Goal: Transaction & Acquisition: Obtain resource

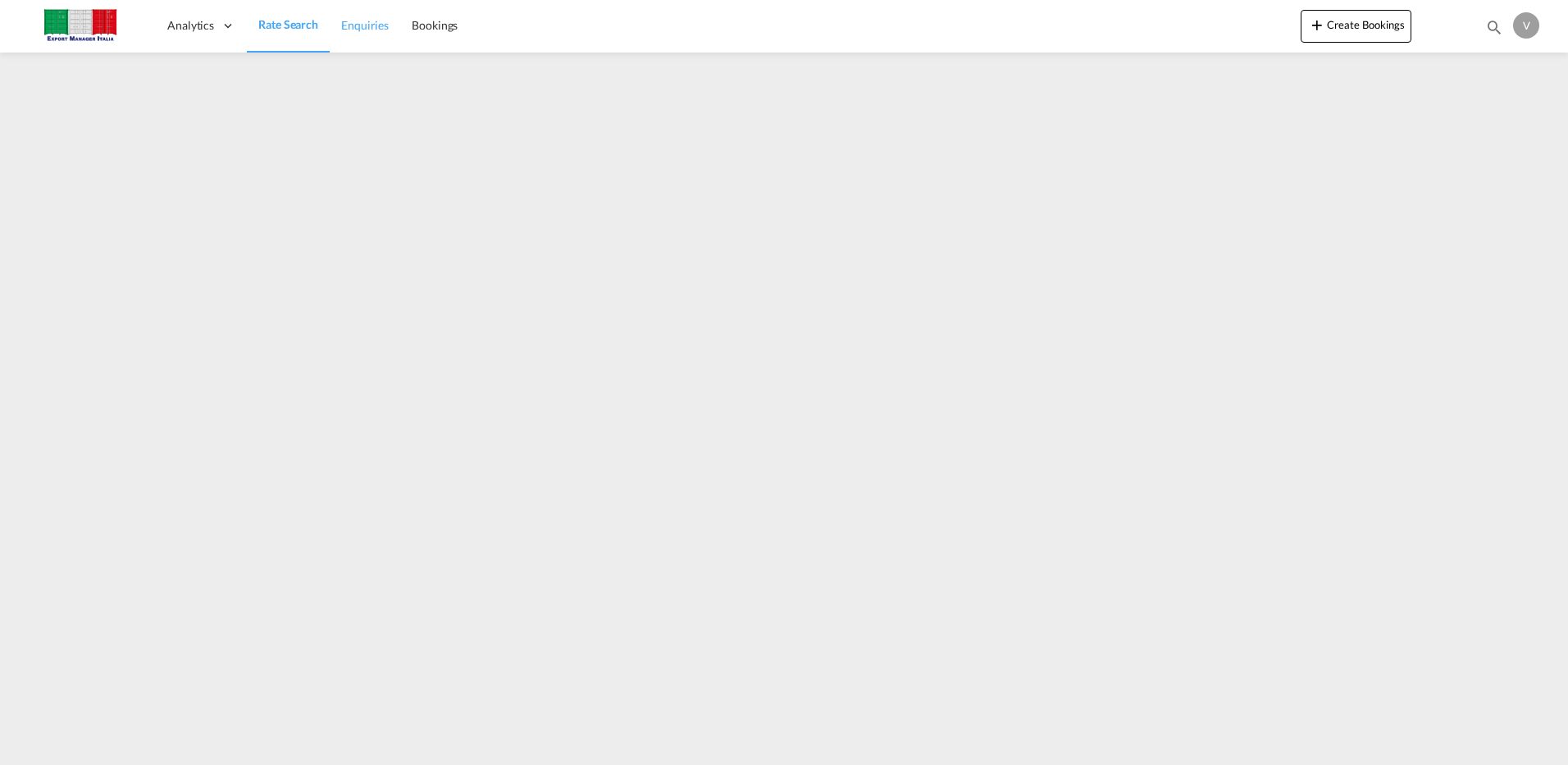
click at [361, 25] on span "Enquiries" at bounding box center [364, 25] width 48 height 14
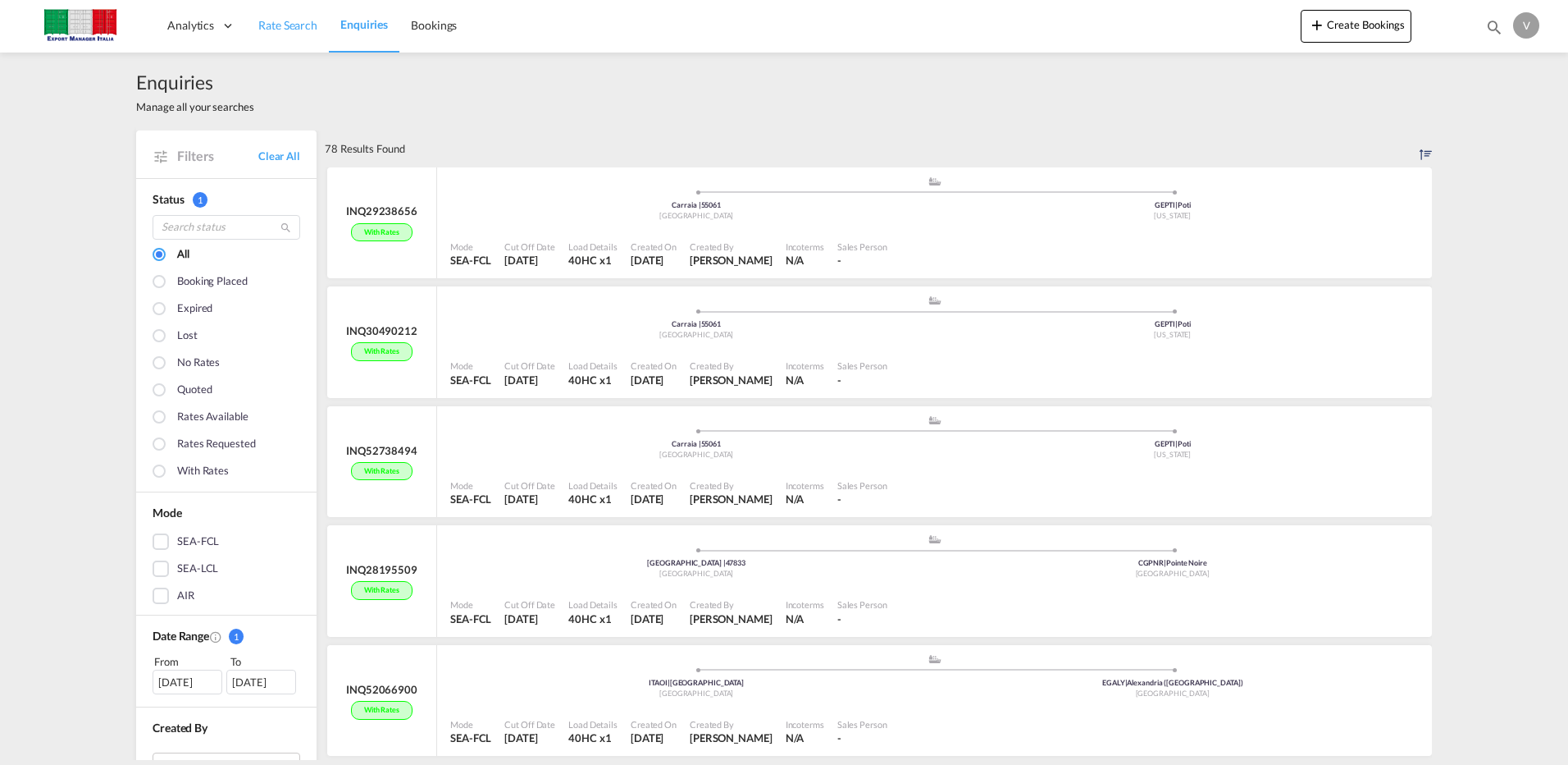
drag, startPoint x: 300, startPoint y: 30, endPoint x: 313, endPoint y: 30, distance: 13.0
click at [300, 30] on span "Rate Search" at bounding box center [288, 25] width 59 height 14
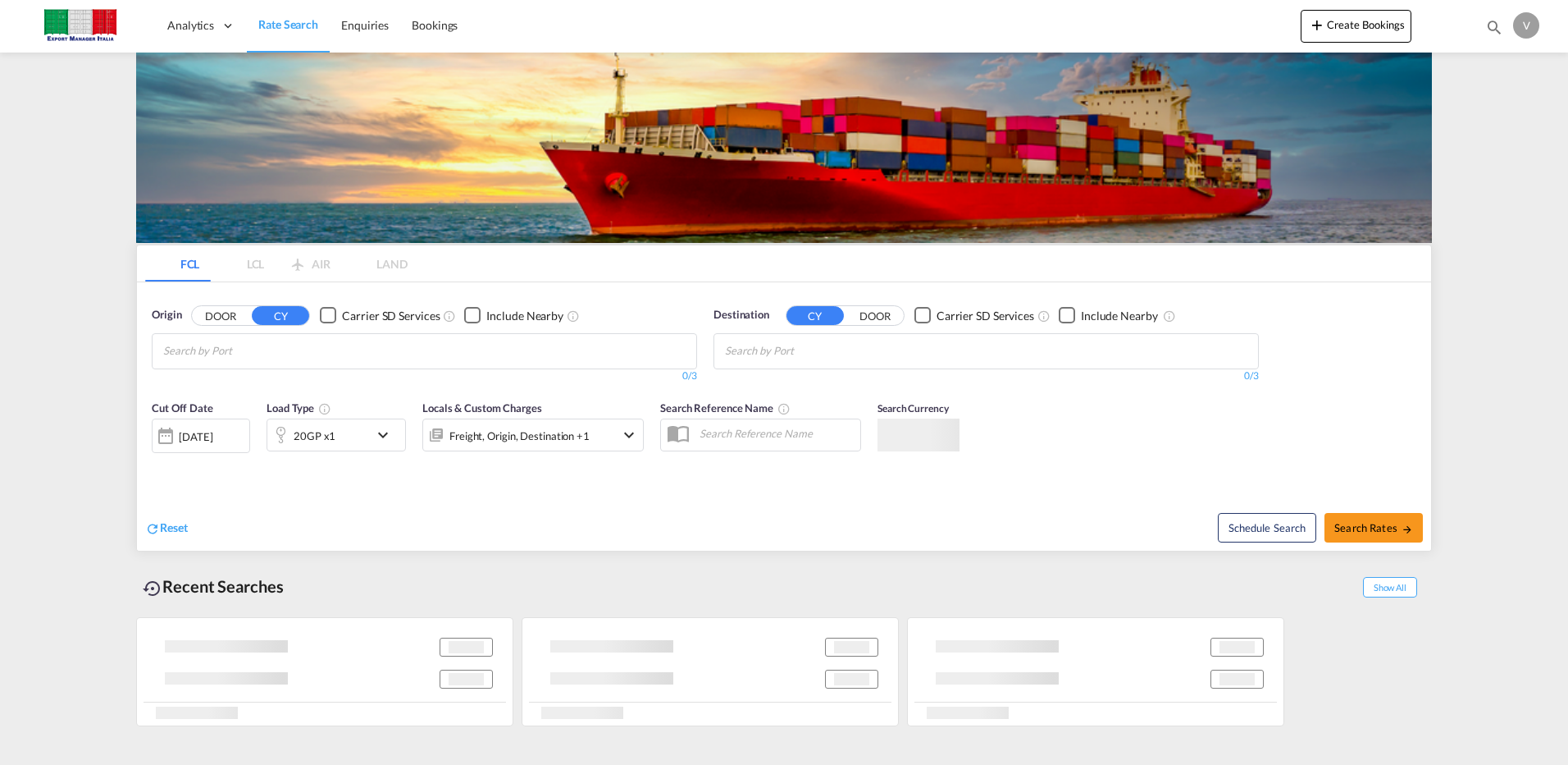
click at [223, 306] on button "DOOR" at bounding box center [221, 315] width 57 height 18
click at [238, 338] on input "Search by Door" at bounding box center [241, 351] width 155 height 26
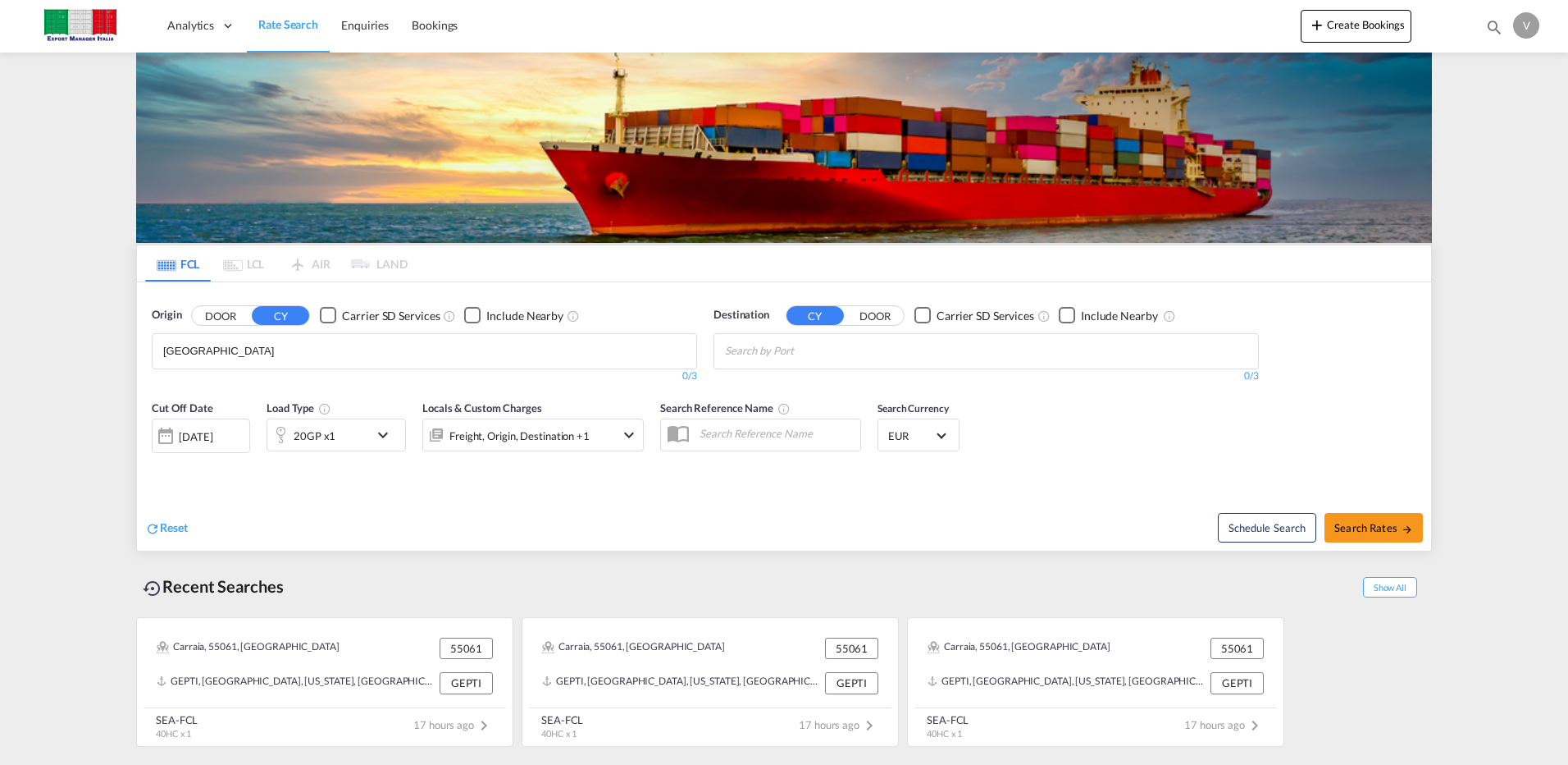
click at [229, 318] on button "DOOR" at bounding box center [221, 315] width 57 height 18
click at [219, 351] on input "RIMINI" at bounding box center [241, 351] width 155 height 26
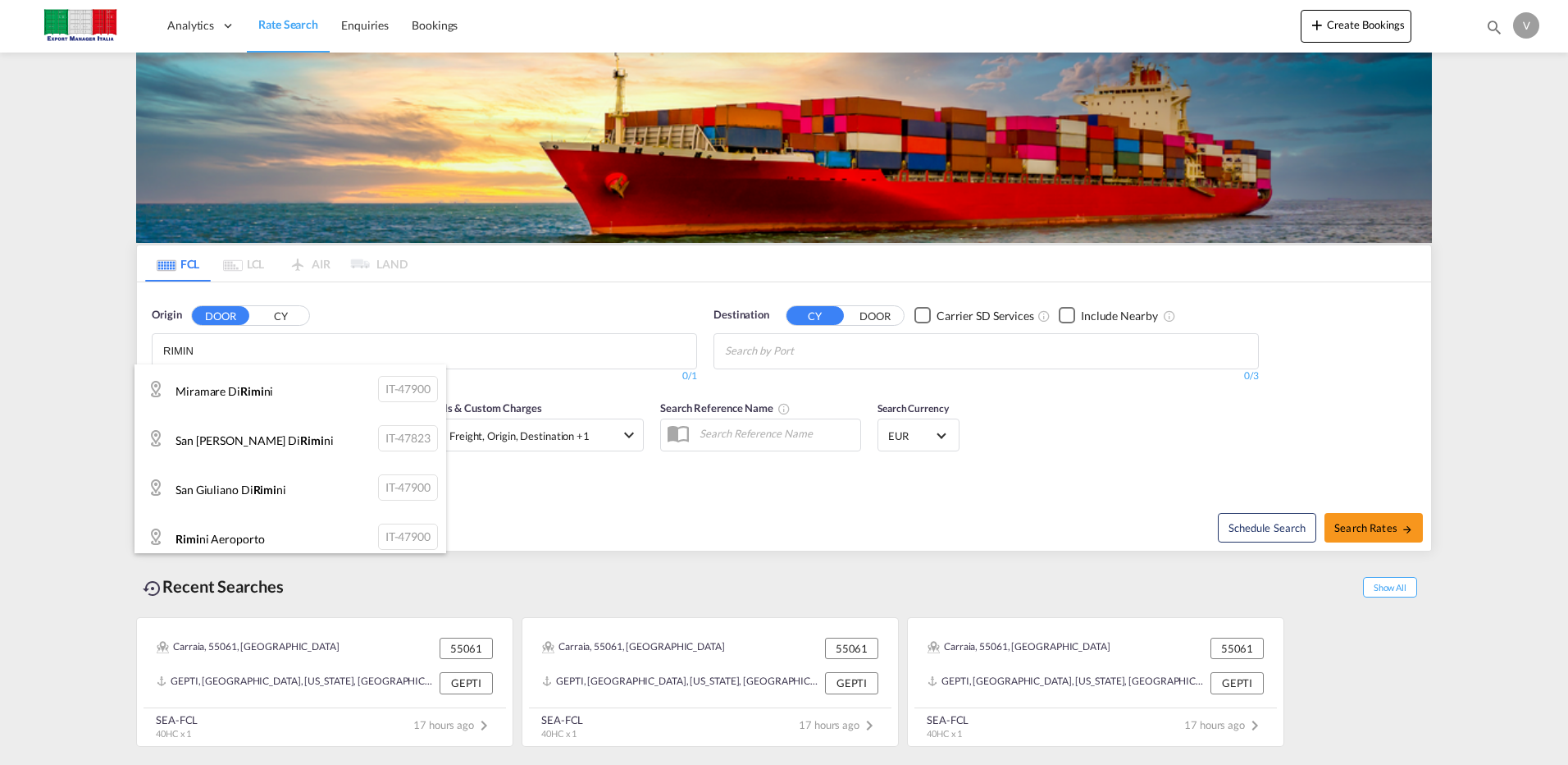
type input "RIMINI"
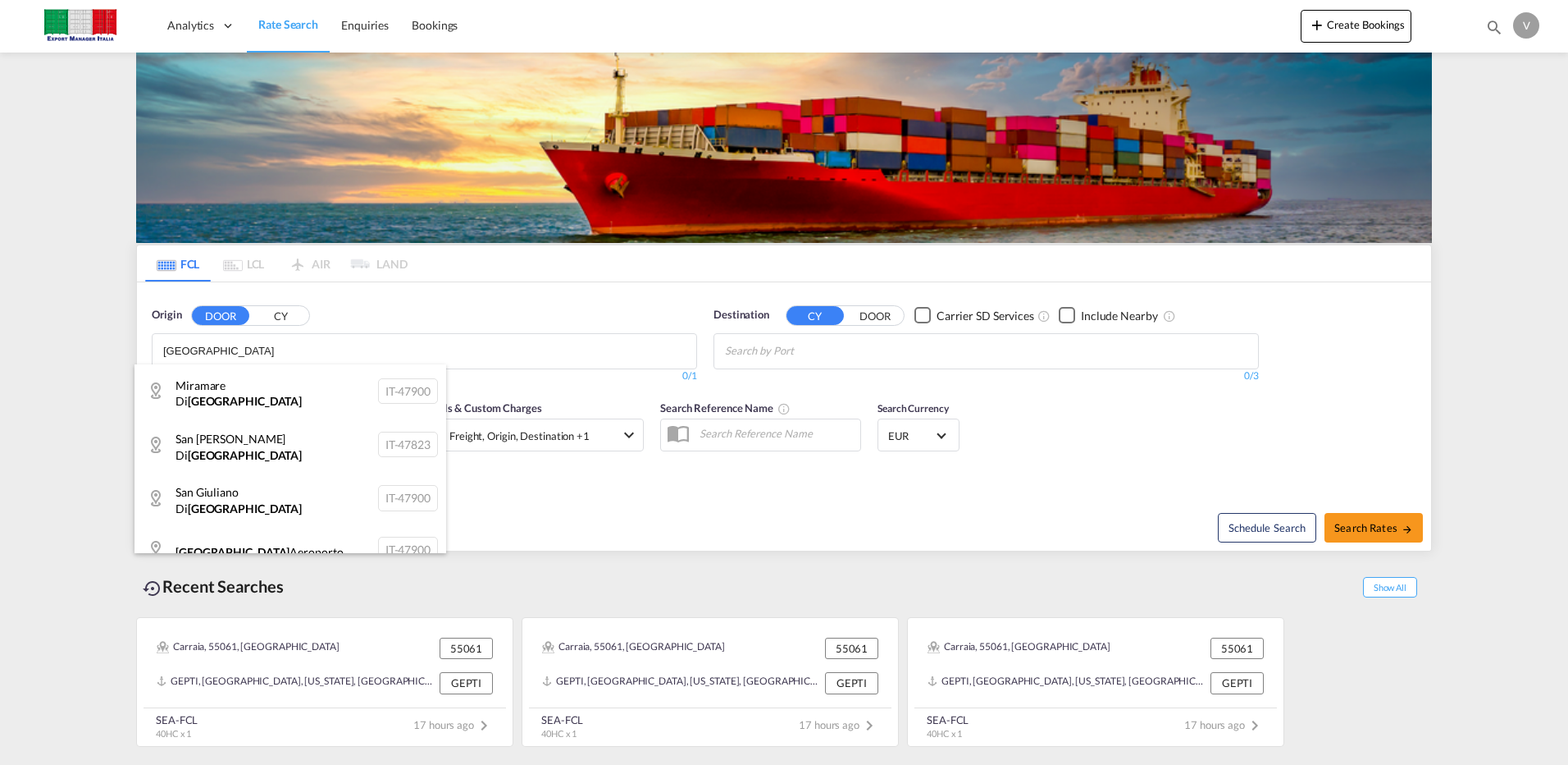
scroll to position [57, 0]
click at [410, 519] on div "Rimini IT-47921" at bounding box center [290, 540] width 312 height 50
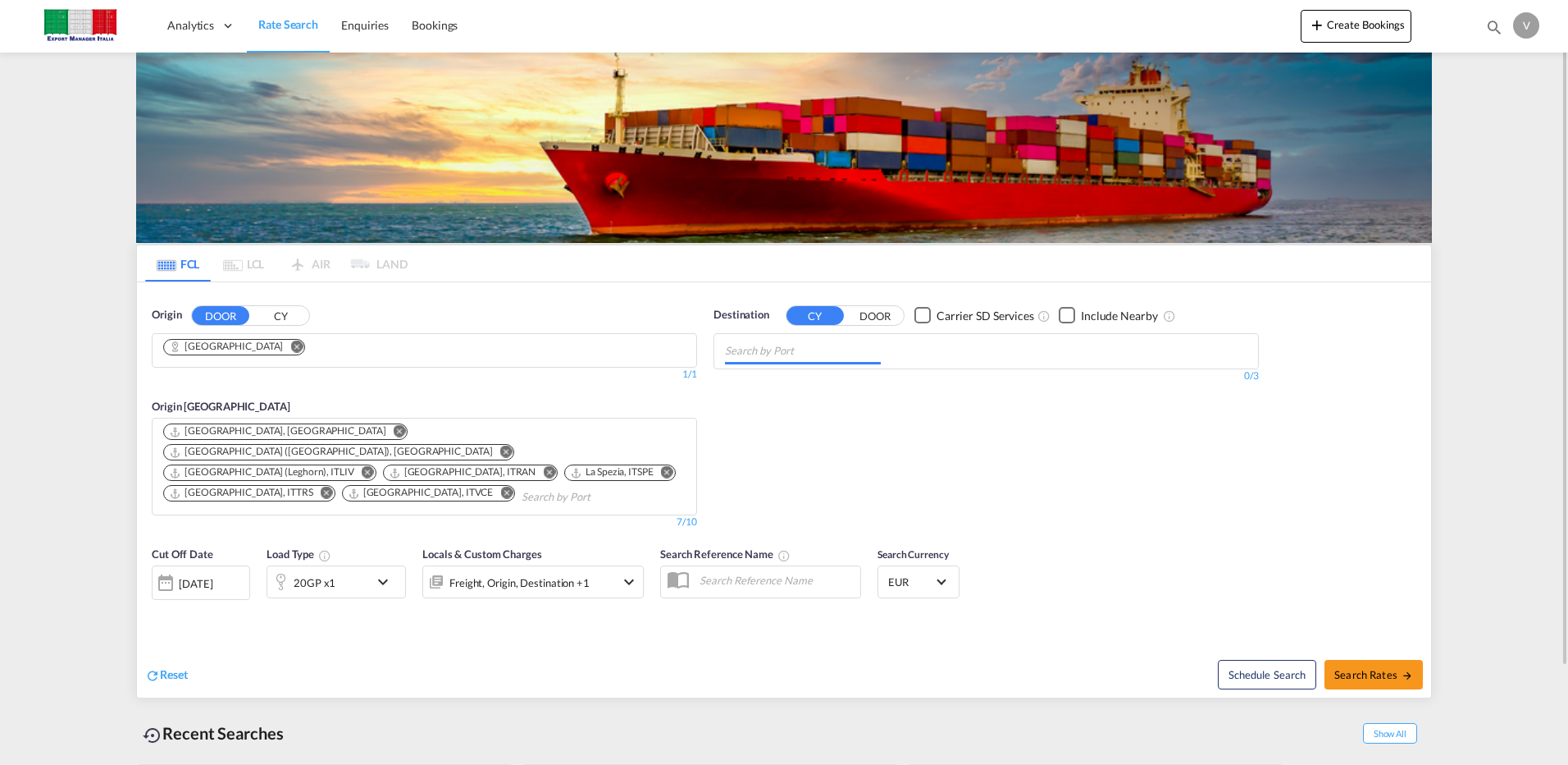
click at [776, 350] on input "Chips input." at bounding box center [802, 351] width 155 height 26
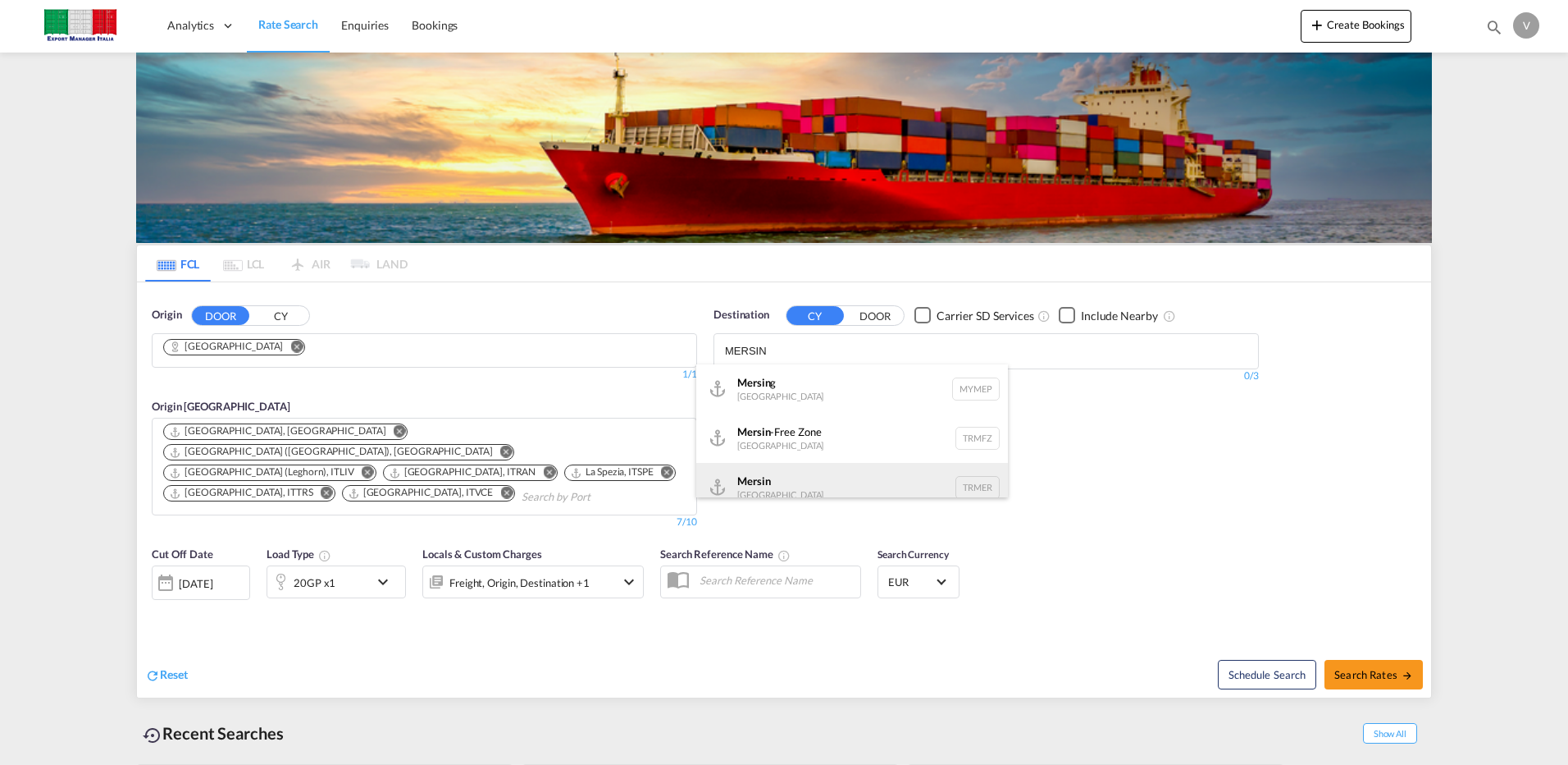
type input "MERSIN"
click at [757, 486] on div "Mersin Turkey TRMER" at bounding box center [852, 487] width 312 height 50
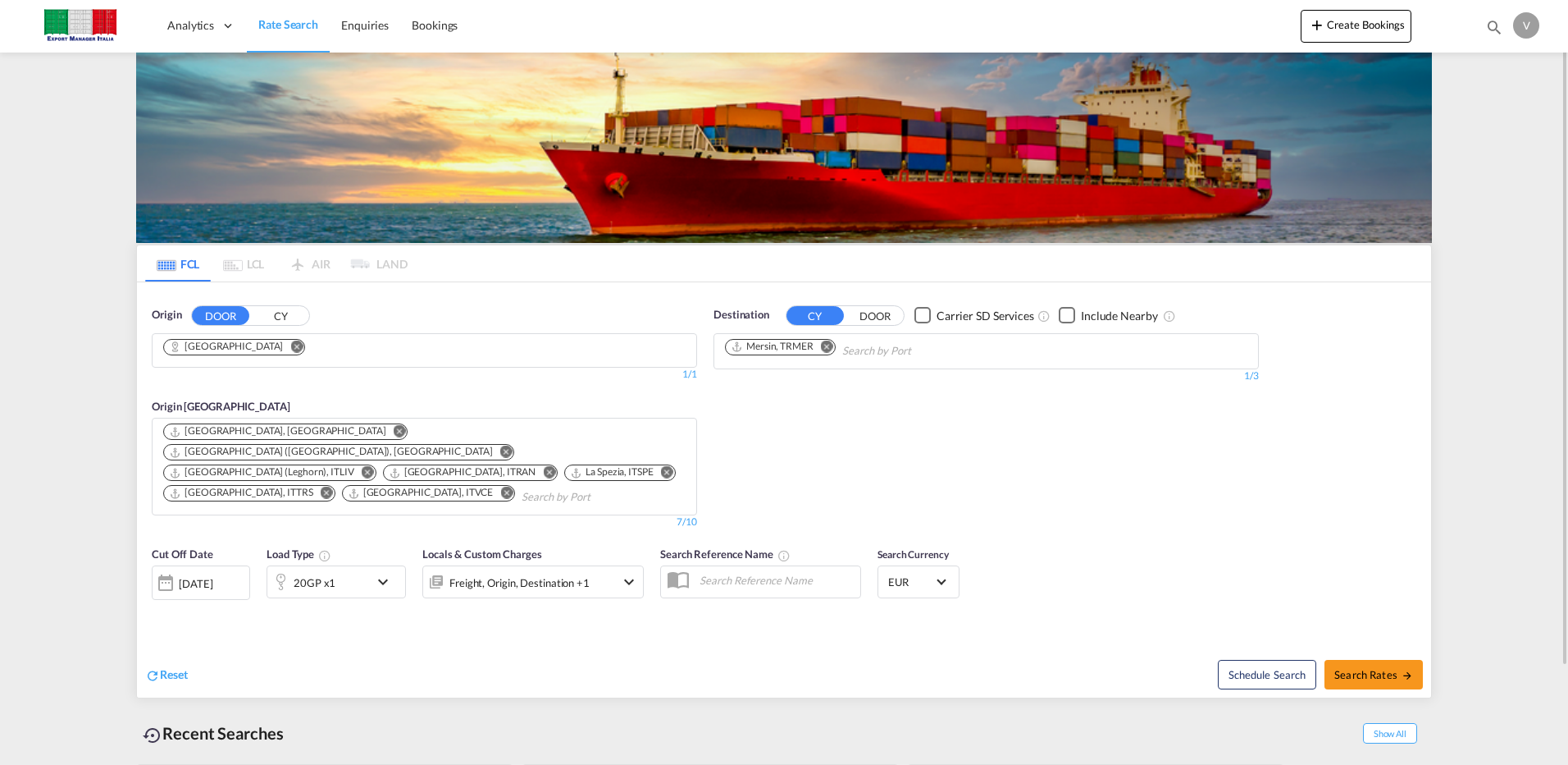
click at [500, 445] on md-icon "Remove" at bounding box center [506, 451] width 13 height 13
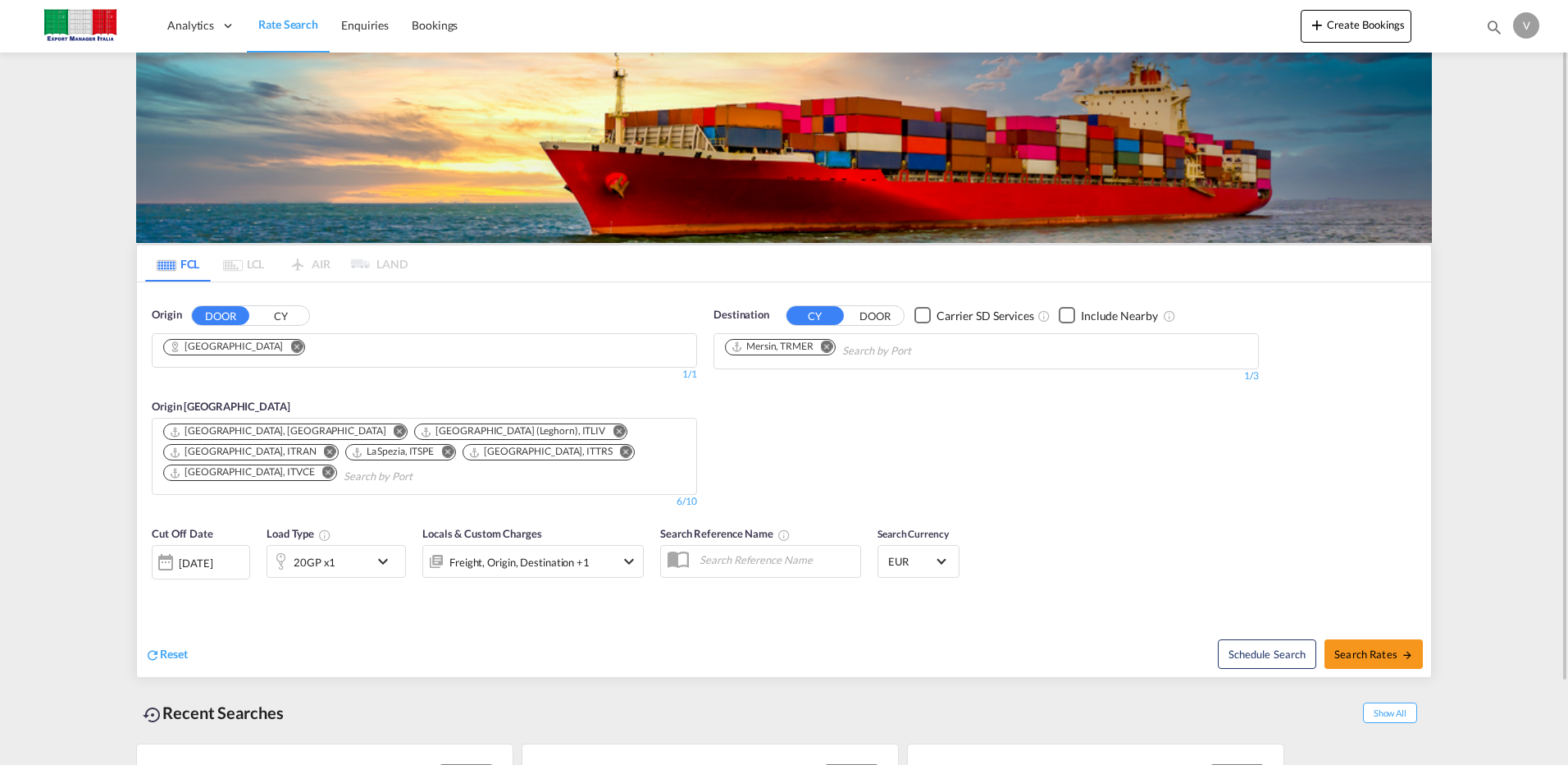
click at [620, 450] on md-icon "Remove" at bounding box center [626, 451] width 13 height 13
click at [622, 450] on md-icon "Remove" at bounding box center [628, 451] width 13 height 13
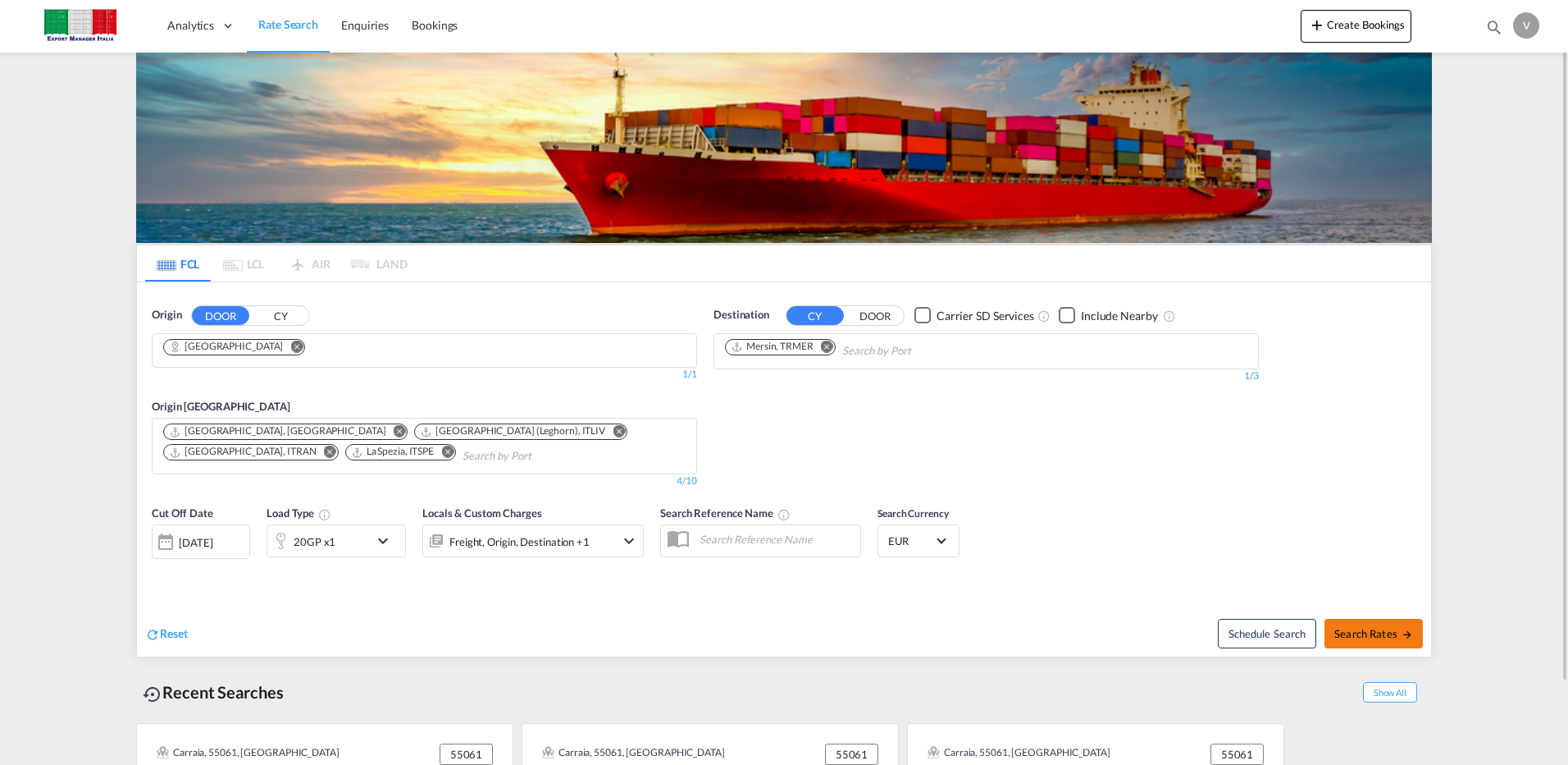
click at [1366, 629] on span "Search Rates" at bounding box center [1373, 634] width 79 height 14
type input "Rimini to TRMER / 2 Oct 2025"
